Goal: Book appointment/travel/reservation

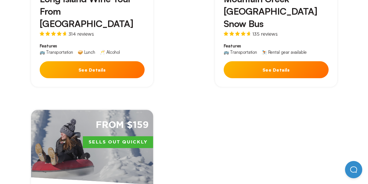
scroll to position [527, 0]
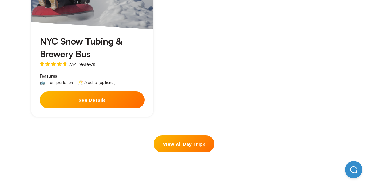
click at [185, 137] on link "View All Day Trips" at bounding box center [183, 143] width 61 height 17
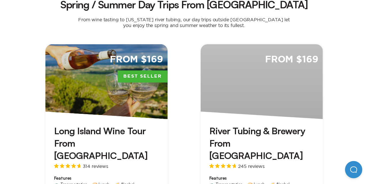
scroll to position [713, 0]
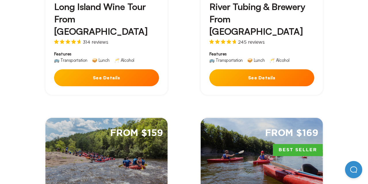
click at [96, 69] on button "See Details" at bounding box center [106, 77] width 105 height 17
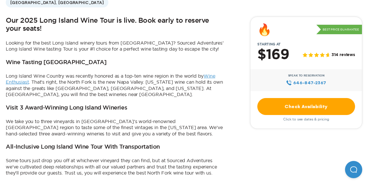
scroll to position [217, 0]
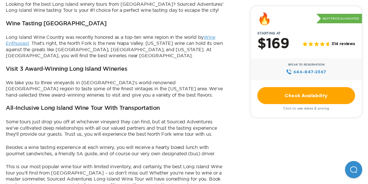
click at [338, 94] on link "Check Availability" at bounding box center [306, 95] width 98 height 17
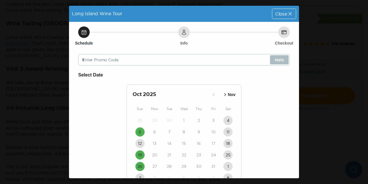
scroll to position [34, 0]
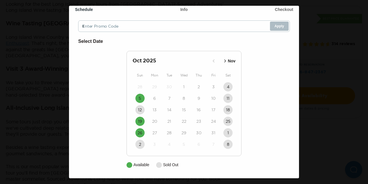
click at [8, 95] on div "Long Island Wine Tour Close Schedule Info Checkout Enter Promo Code Apply Selec…" at bounding box center [184, 92] width 368 height 184
